Goal: Entertainment & Leisure: Consume media (video, audio)

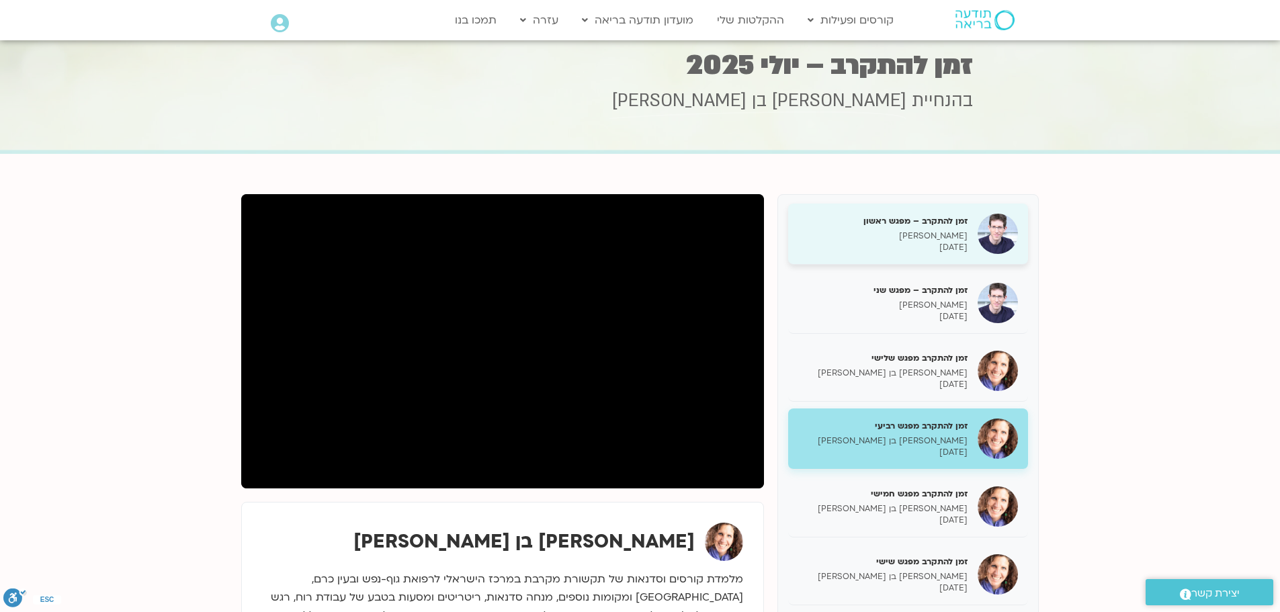
scroll to position [67, 0]
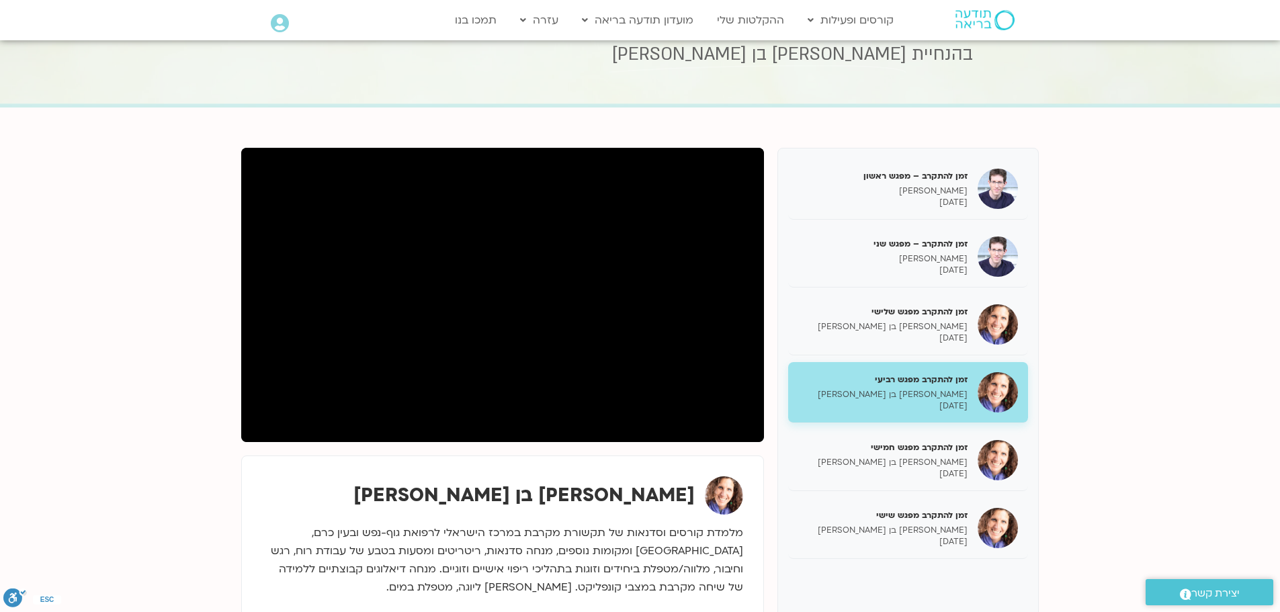
click at [634, 465] on div "[PERSON_NAME] בן [PERSON_NAME]" at bounding box center [502, 542] width 523 height 172
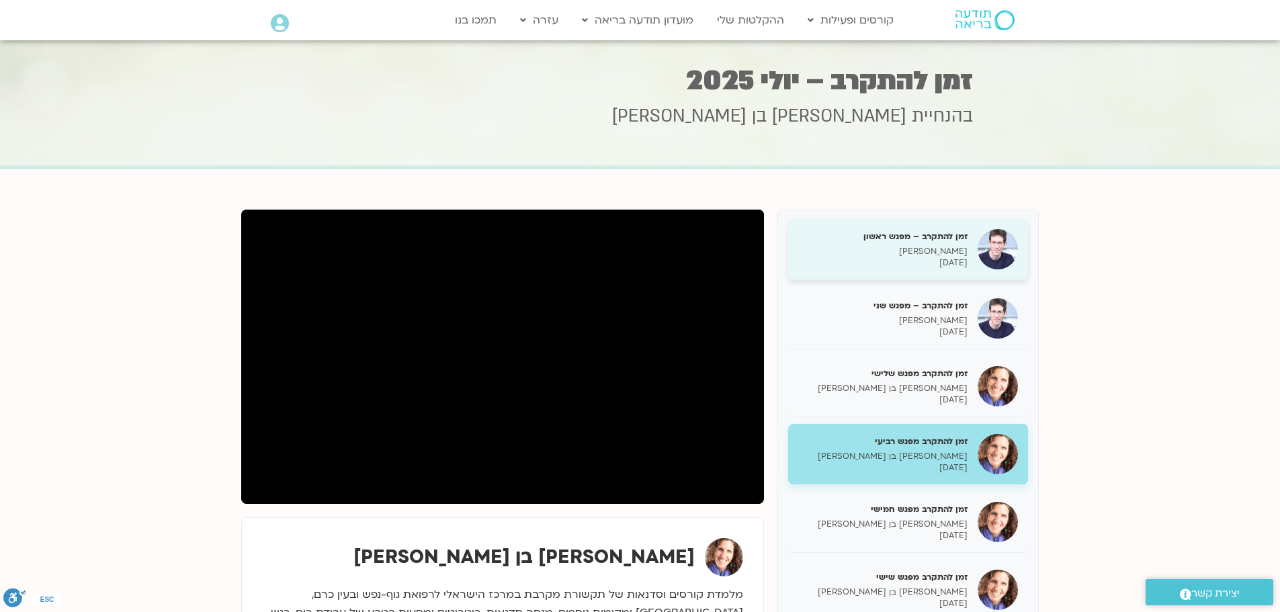
scroll to position [0, 0]
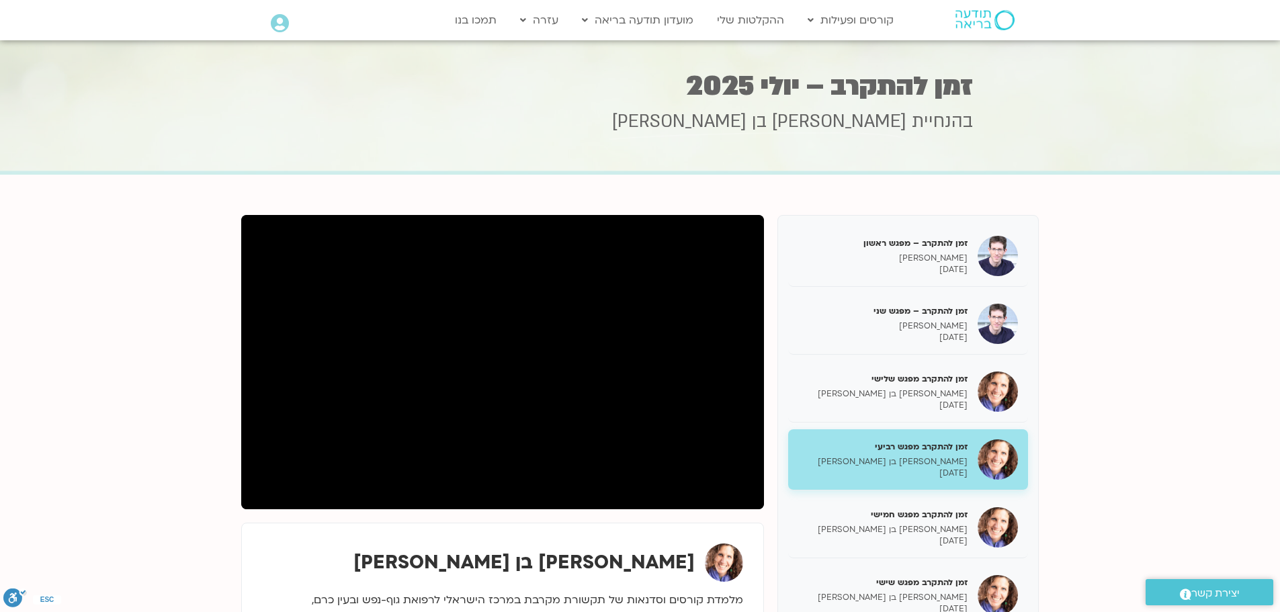
drag, startPoint x: 925, startPoint y: 274, endPoint x: 547, endPoint y: 198, distance: 385.2
click at [547, 198] on section "זמן להתקרב – מפגש ראשון ערן טייכר 08/07/2025 זמן להתקרב – מפגש שני ערן טייכר 15…" at bounding box center [640, 475] width 1280 height 600
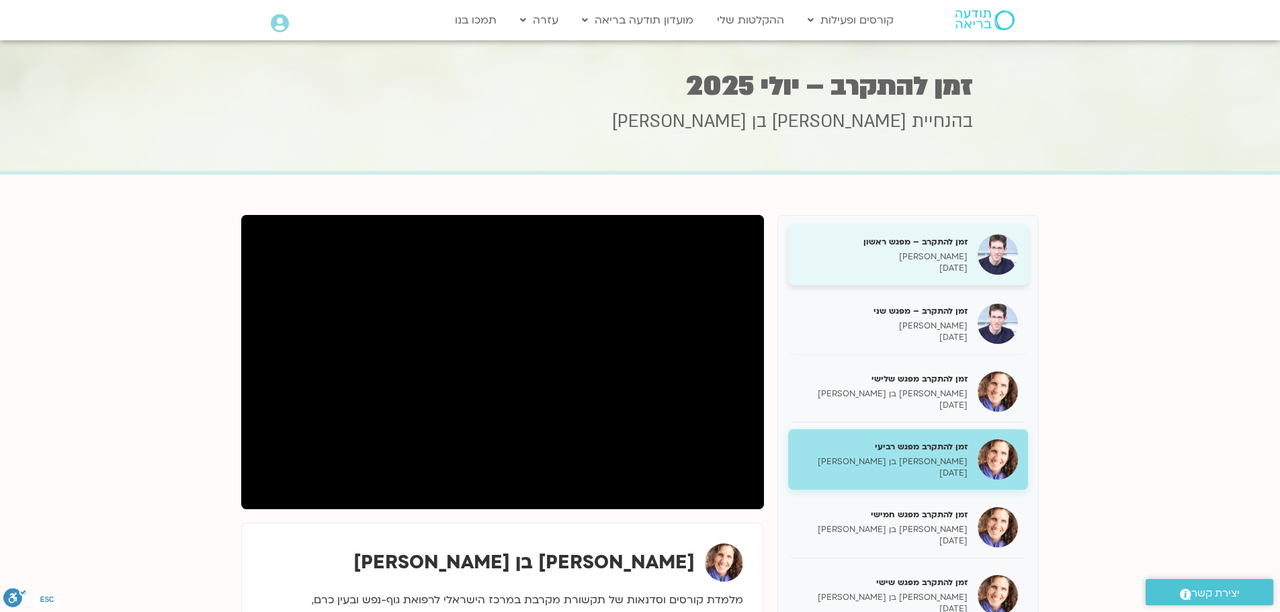
click at [870, 241] on h5 "זמן להתקרב – מפגש ראשון" at bounding box center [882, 242] width 169 height 12
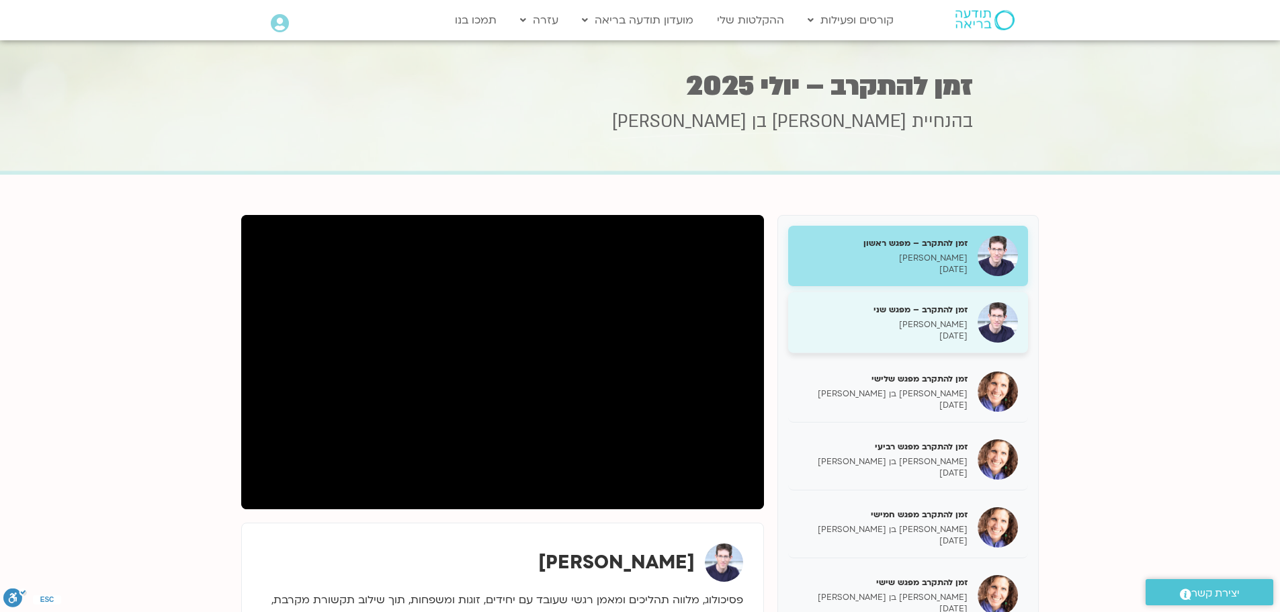
click at [913, 339] on p "15/07/2025" at bounding box center [882, 336] width 169 height 11
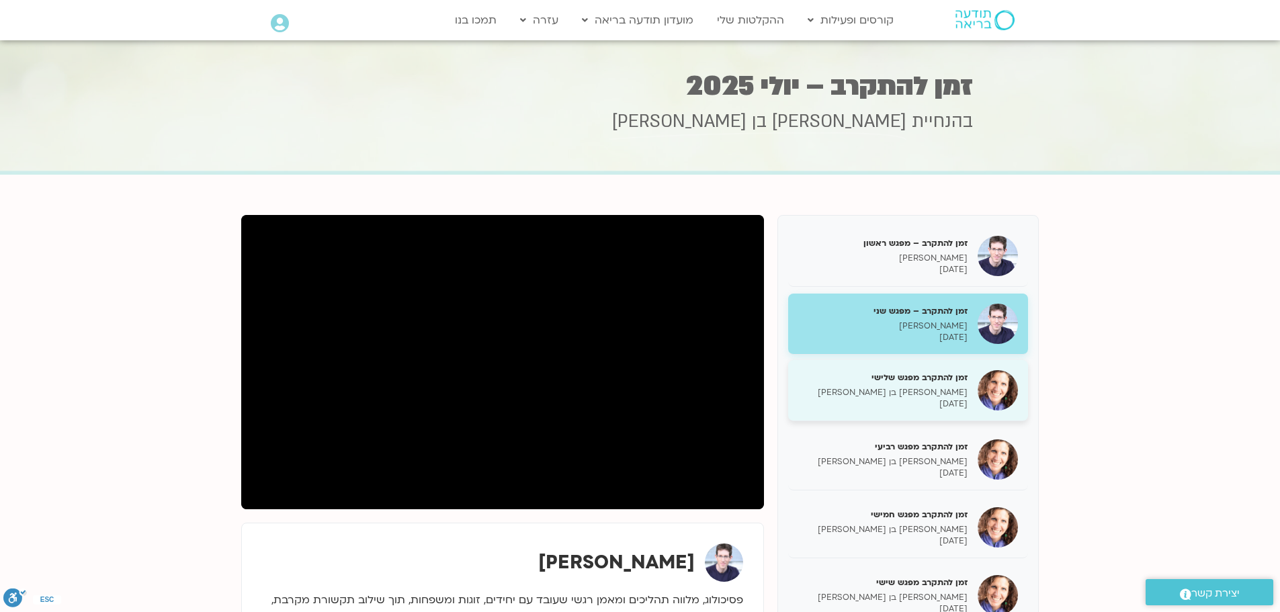
click at [914, 408] on p "22/07/2025" at bounding box center [882, 404] width 169 height 11
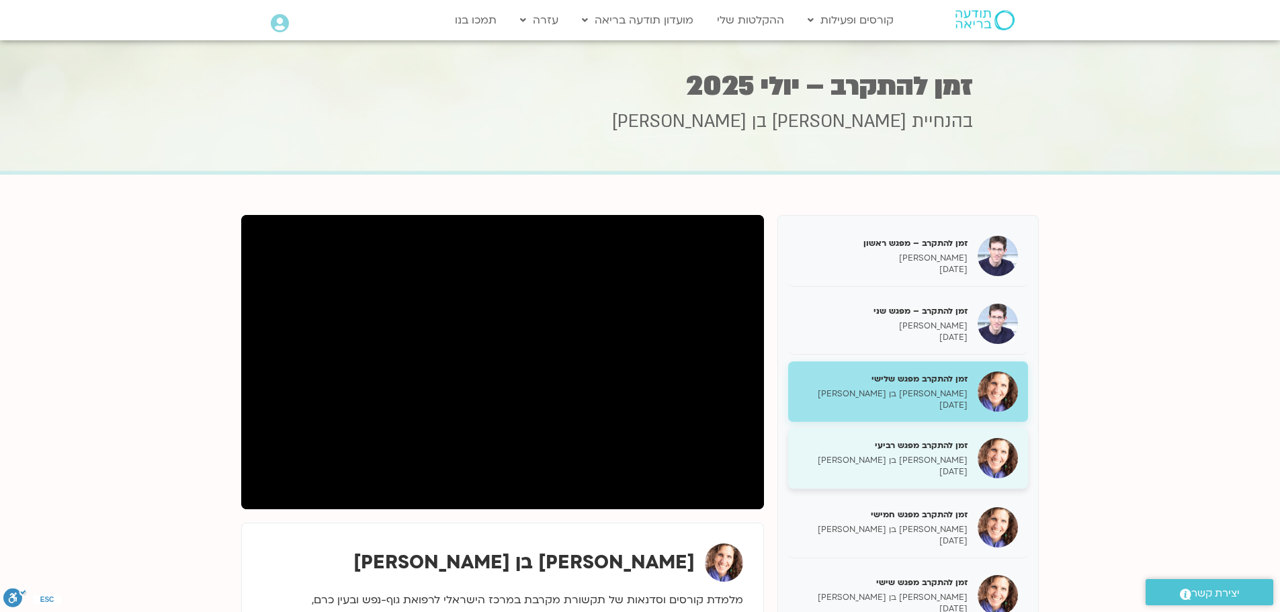
click at [914, 472] on p "29/07/2025" at bounding box center [882, 471] width 169 height 11
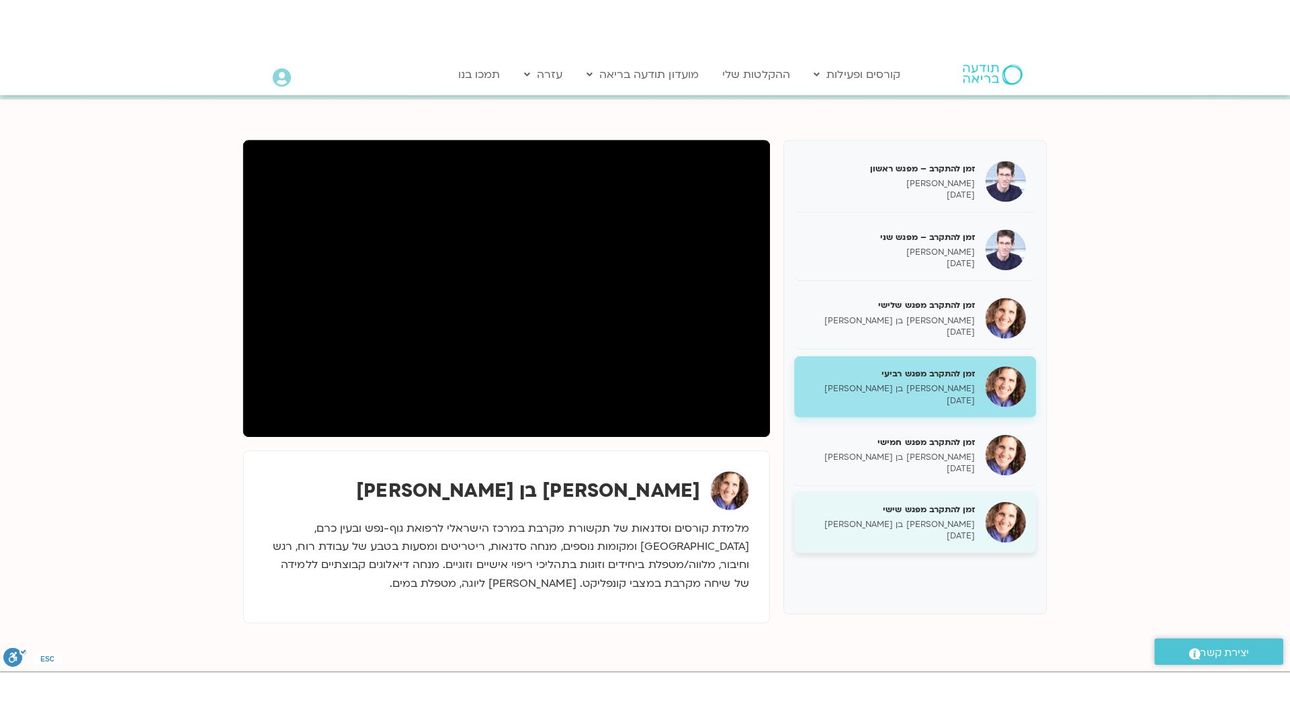
scroll to position [134, 0]
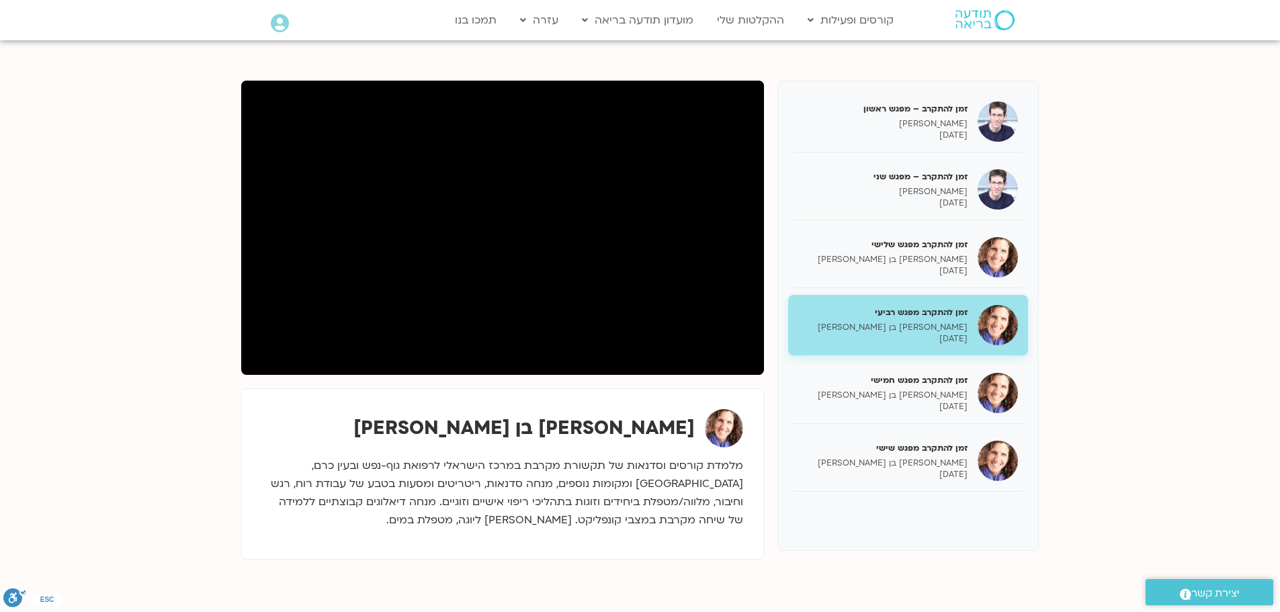
click at [177, 282] on section "זמן להתקרב – מפגש ראשון ערן טייכר 08/07/2025 זמן להתקרב – מפגש שני ערן טייכר 15…" at bounding box center [640, 340] width 1280 height 600
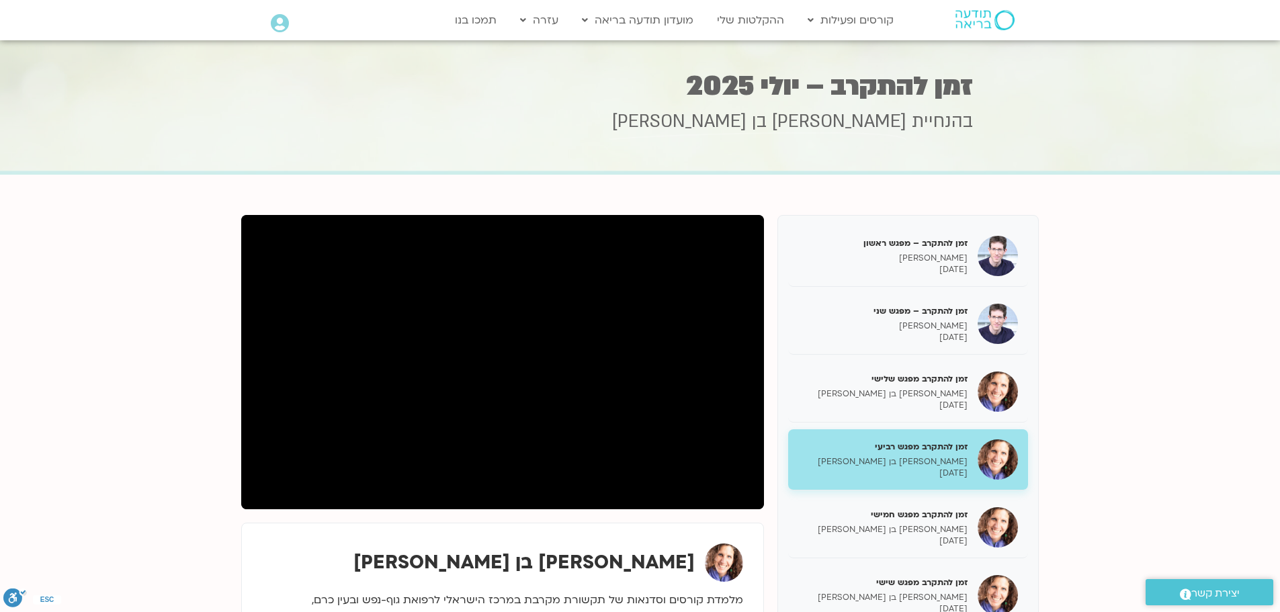
click at [278, 29] on icon at bounding box center [280, 23] width 18 height 19
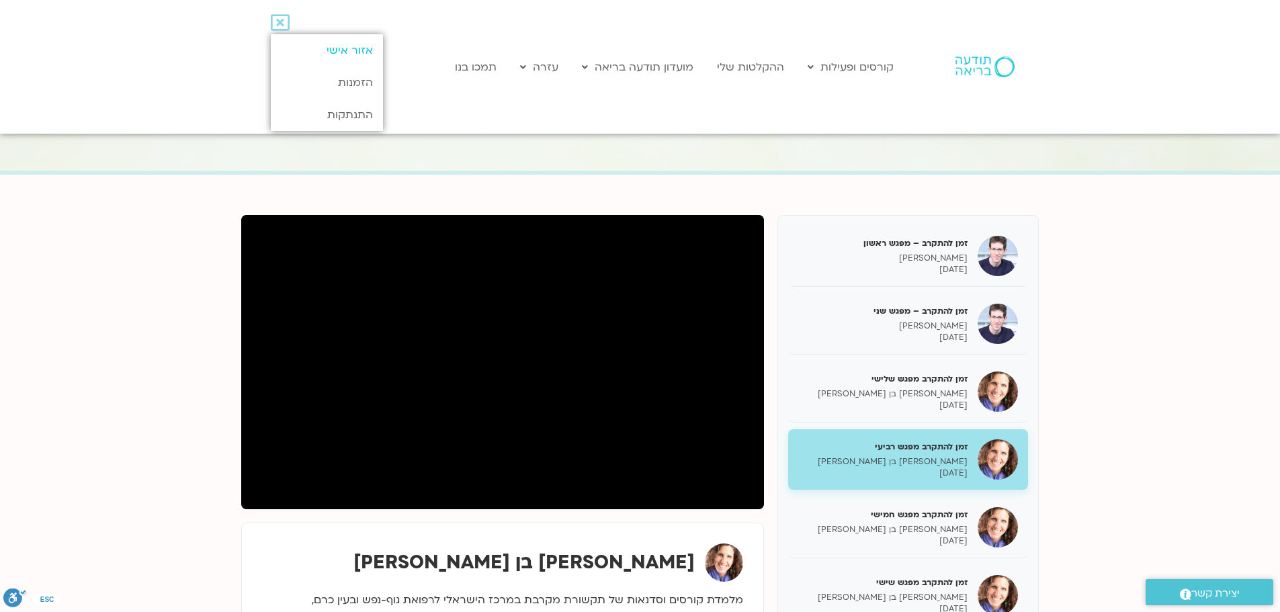
click at [304, 50] on link "אזור אישי" at bounding box center [327, 50] width 112 height 32
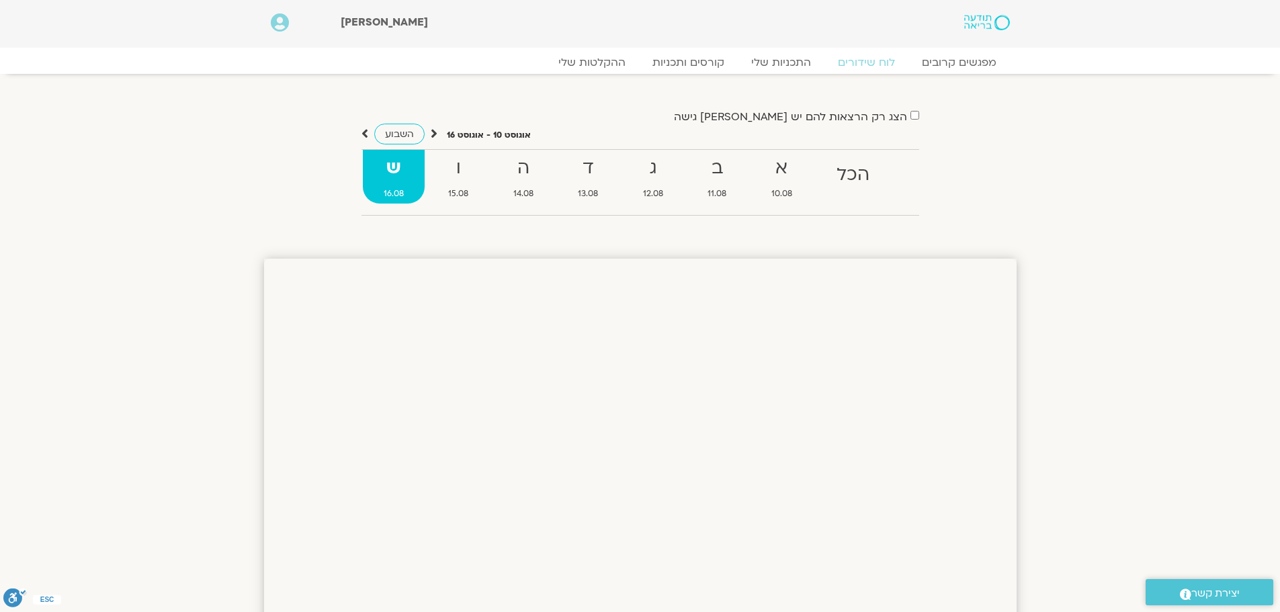
click at [367, 22] on span "[PERSON_NAME]" at bounding box center [384, 22] width 87 height 15
click at [284, 18] on icon at bounding box center [280, 22] width 18 height 19
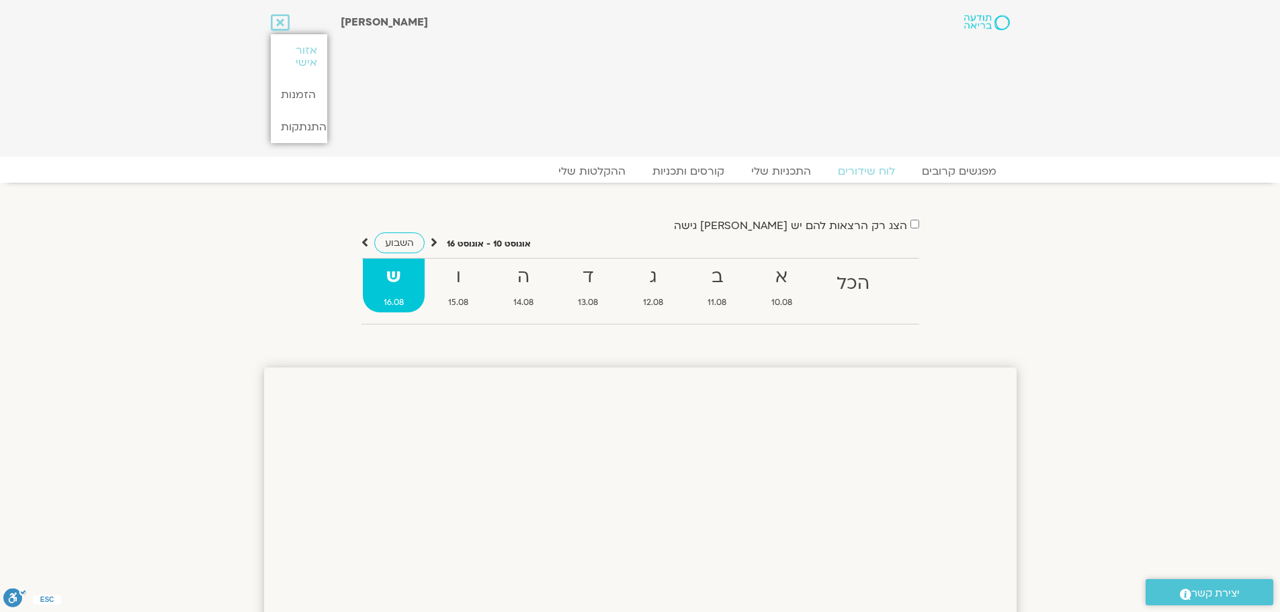
click at [1096, 70] on section "[PERSON_NAME] Main Menu אזור אישי הזמנות התנתקות פרטי המורה הוספת אירוע" at bounding box center [640, 78] width 1280 height 157
